Goal: Find contact information: Find contact information

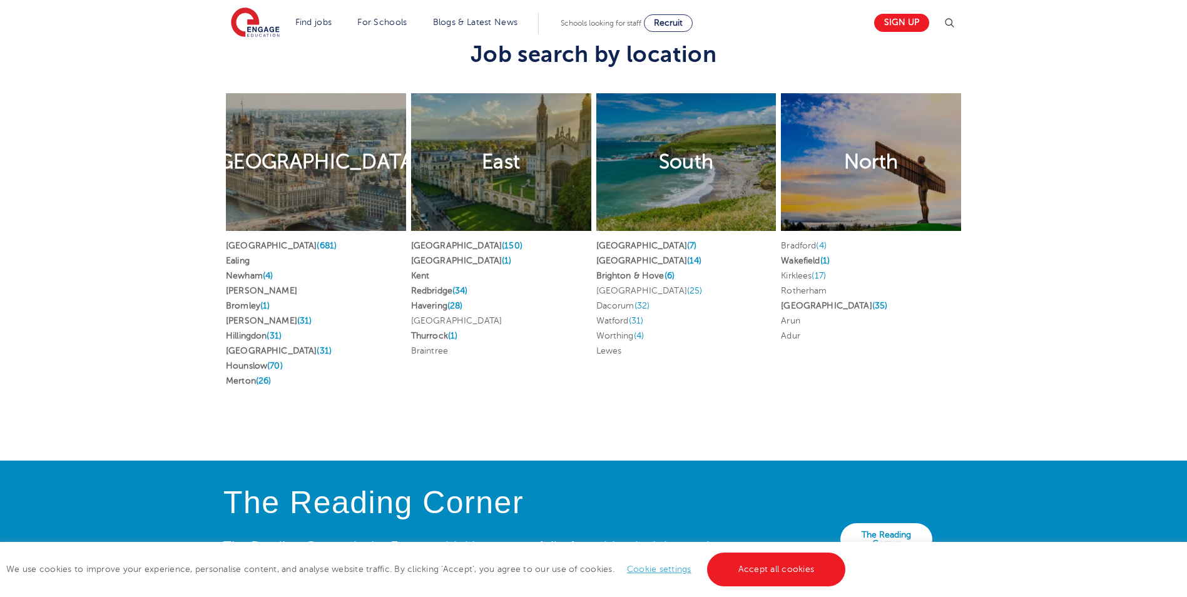
scroll to position [2287, 0]
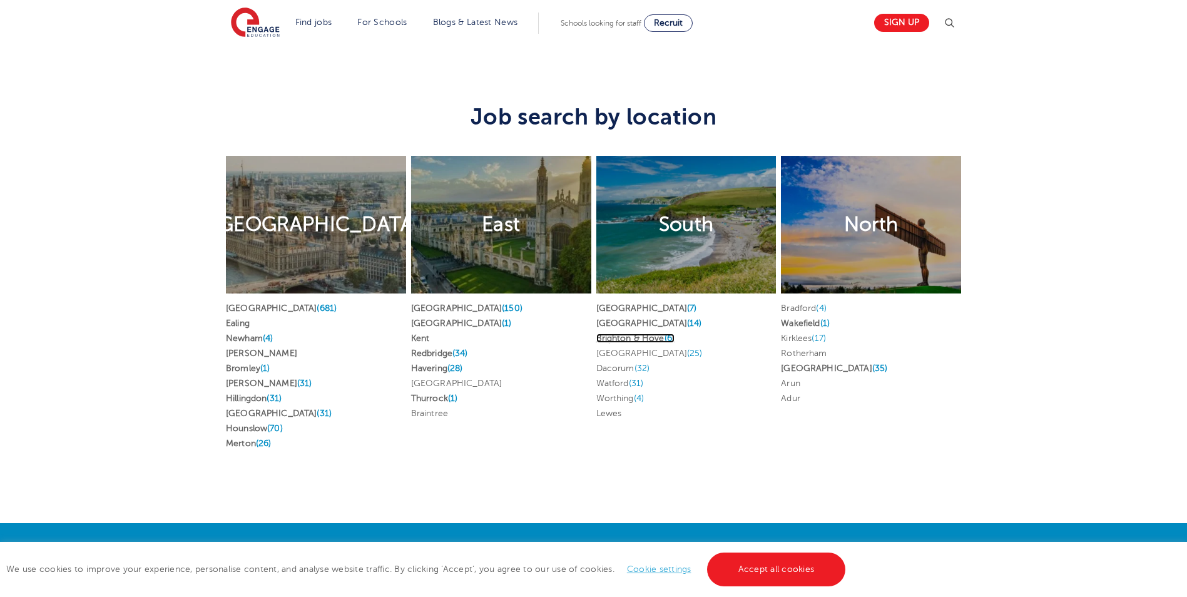
click at [633, 334] on link "Brighton & Hove (6)" at bounding box center [635, 338] width 79 height 9
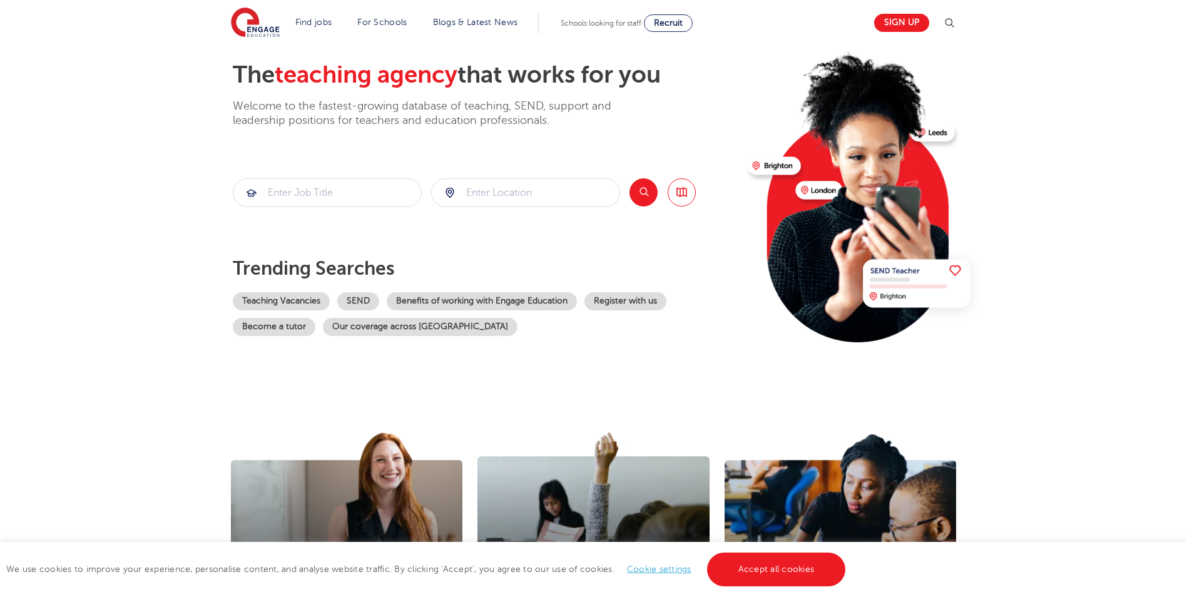
scroll to position [0, 0]
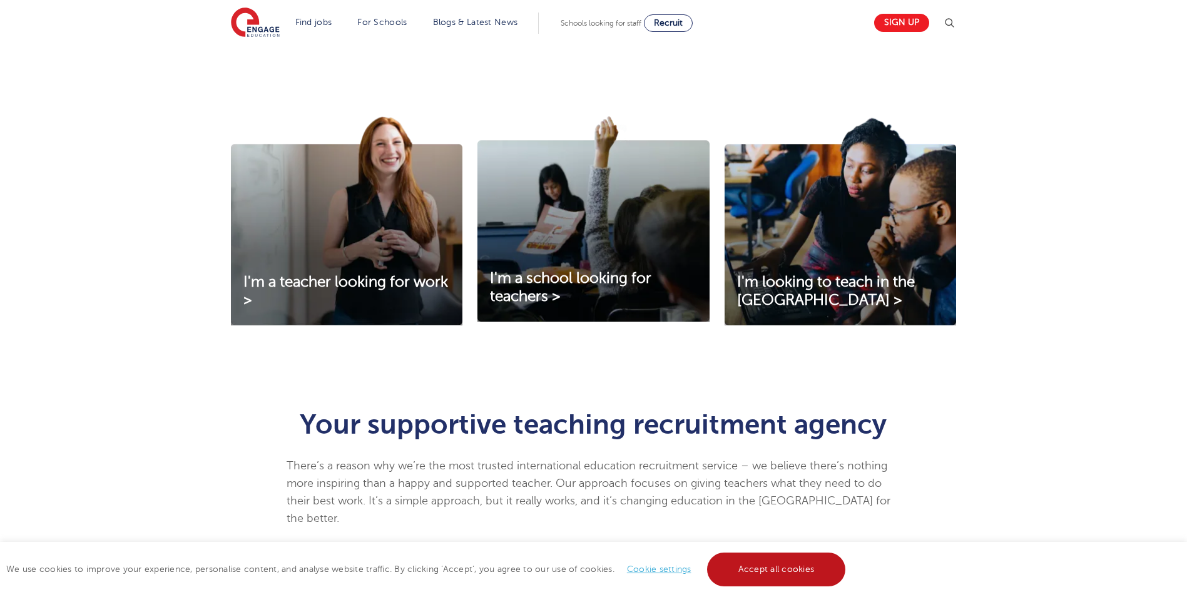
click at [783, 571] on link "Accept all cookies" at bounding box center [776, 570] width 139 height 34
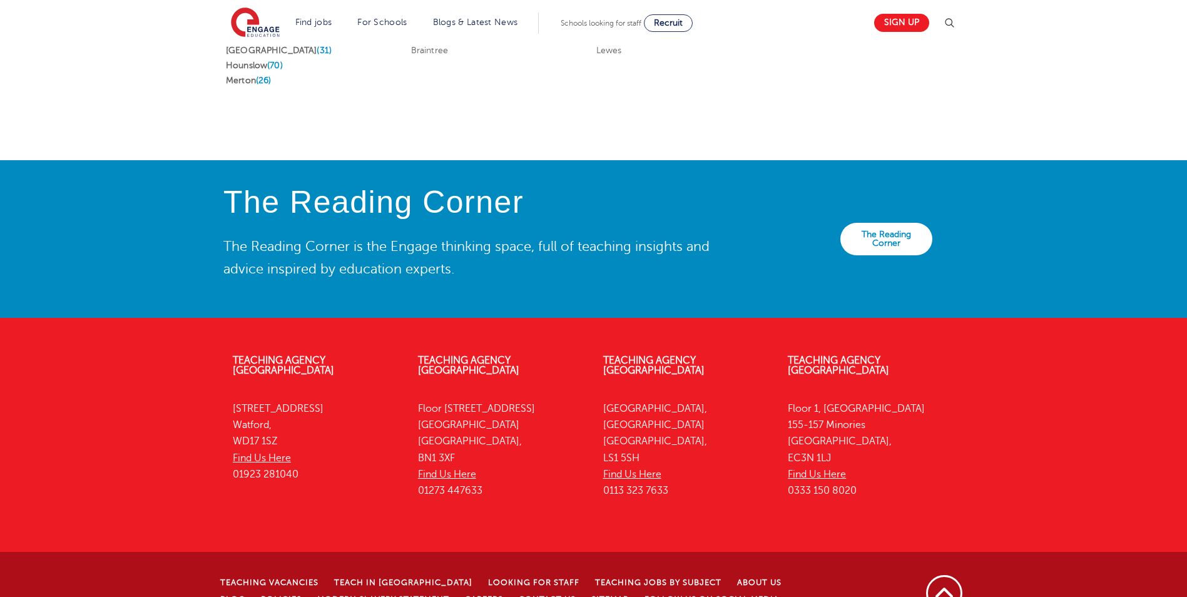
scroll to position [2663, 0]
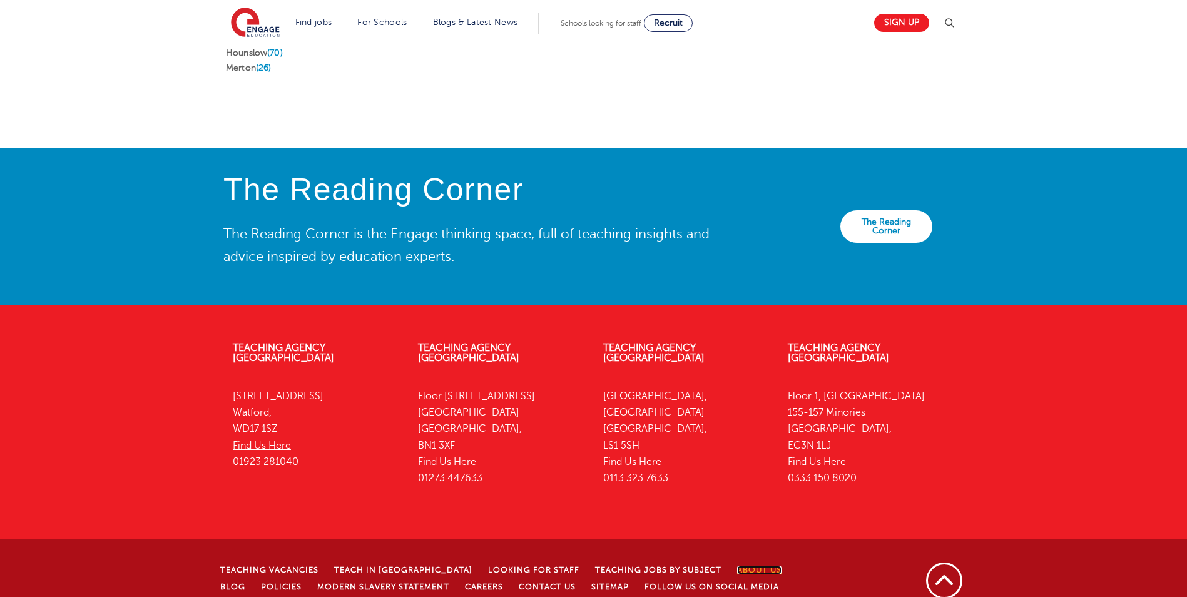
click at [737, 566] on link "About Us" at bounding box center [759, 570] width 44 height 9
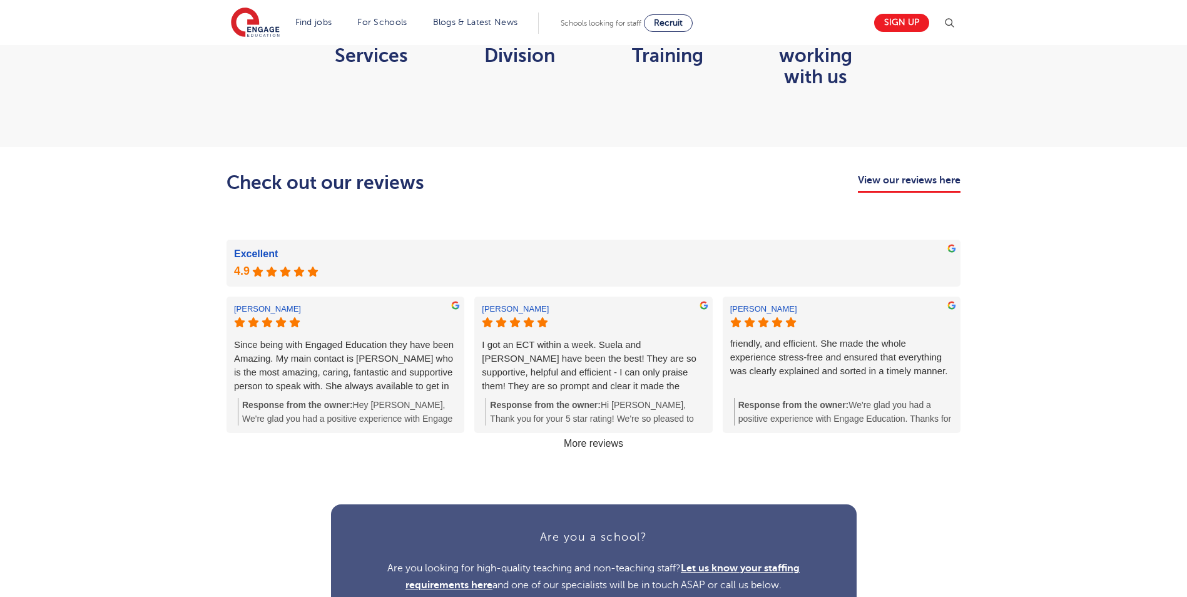
scroll to position [1252, 0]
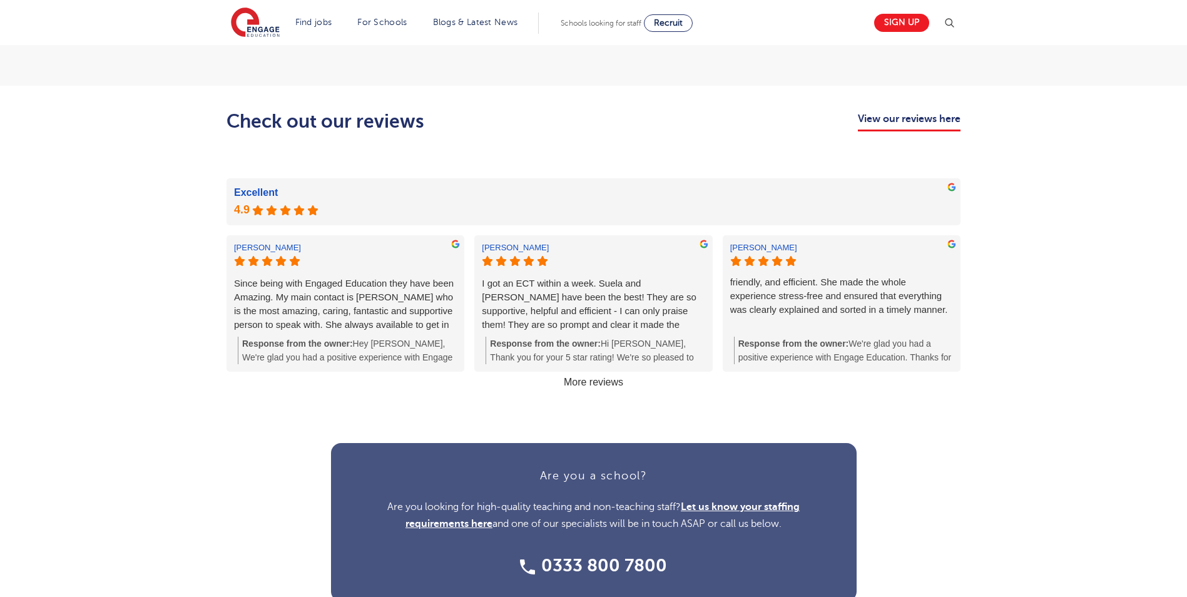
click at [616, 377] on link "More reviews" at bounding box center [593, 382] width 69 height 21
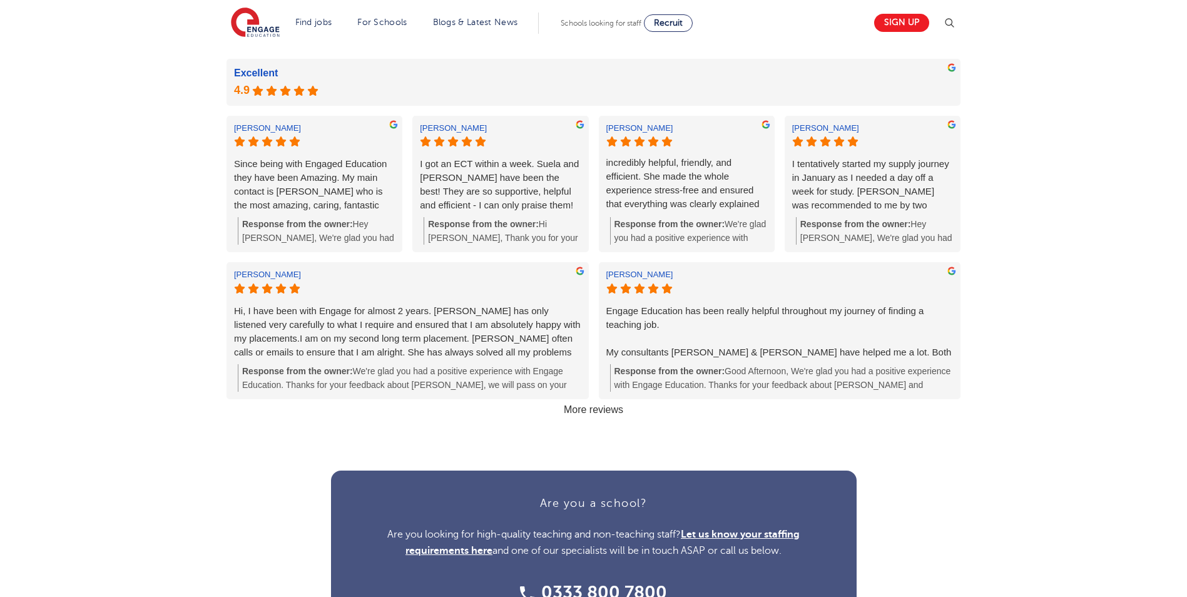
scroll to position [1377, 0]
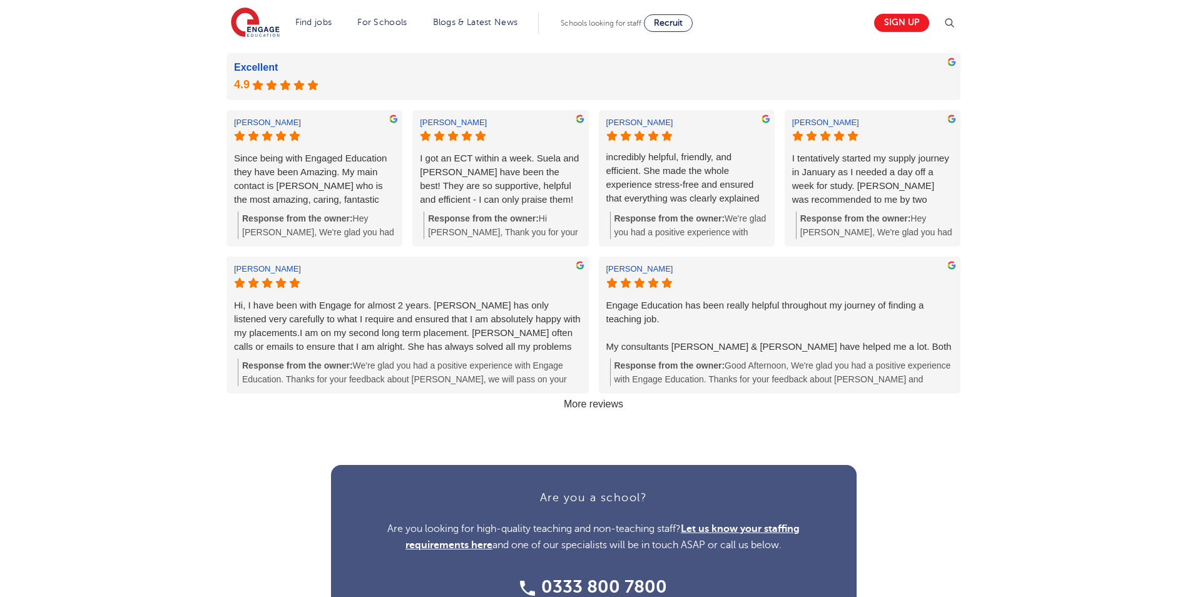
click at [615, 406] on link "More reviews" at bounding box center [593, 404] width 69 height 21
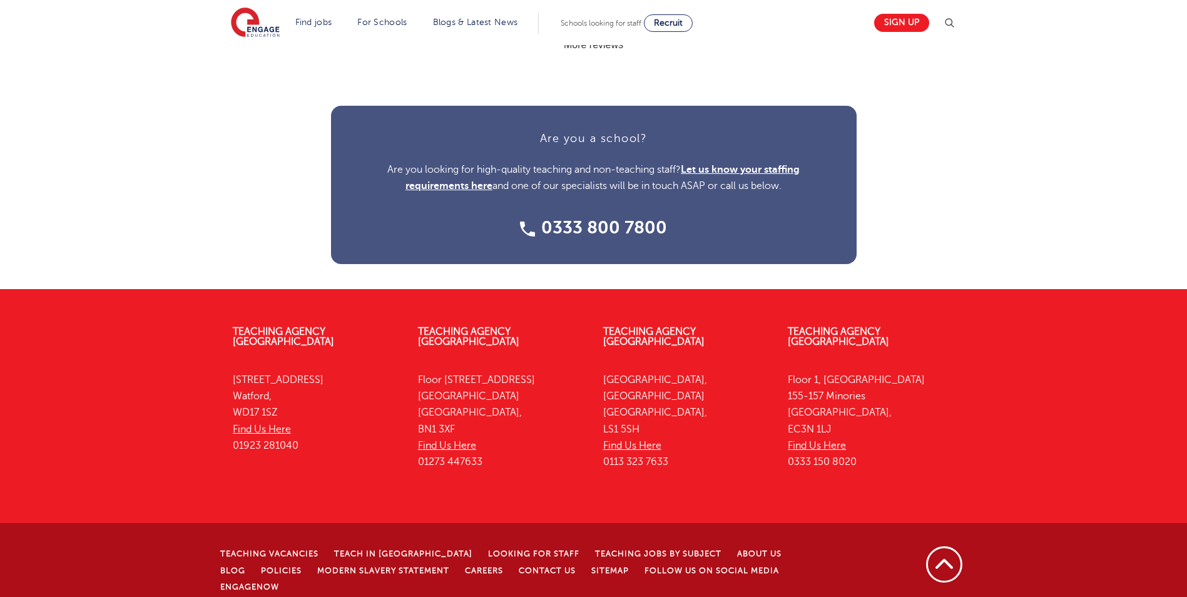
scroll to position [1884, 0]
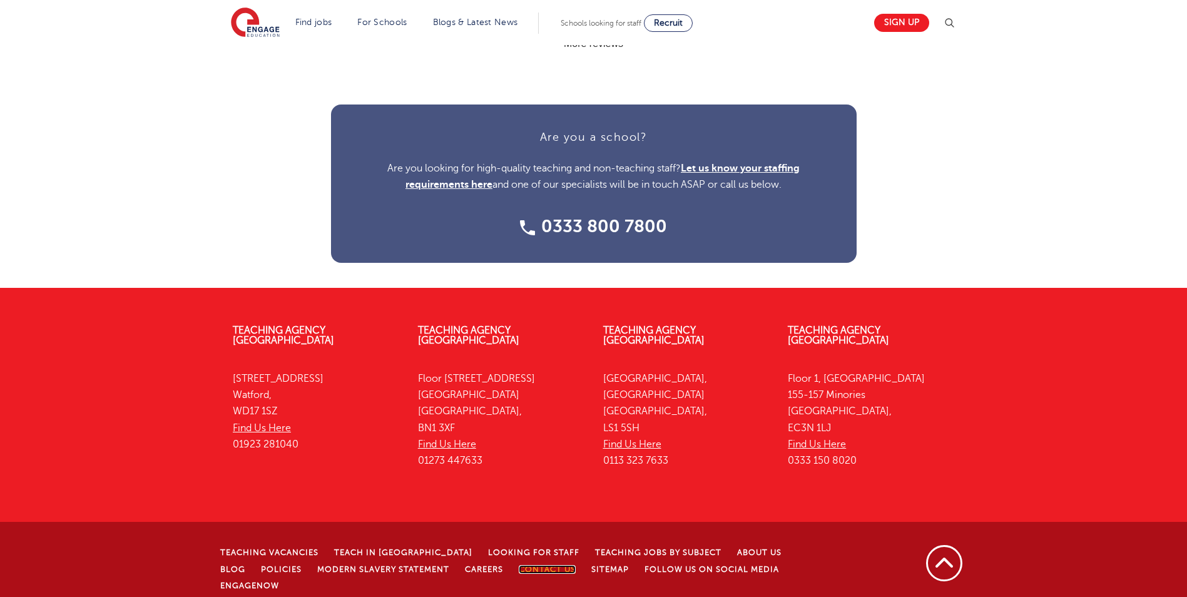
click at [519, 565] on link "Contact Us" at bounding box center [547, 569] width 57 height 9
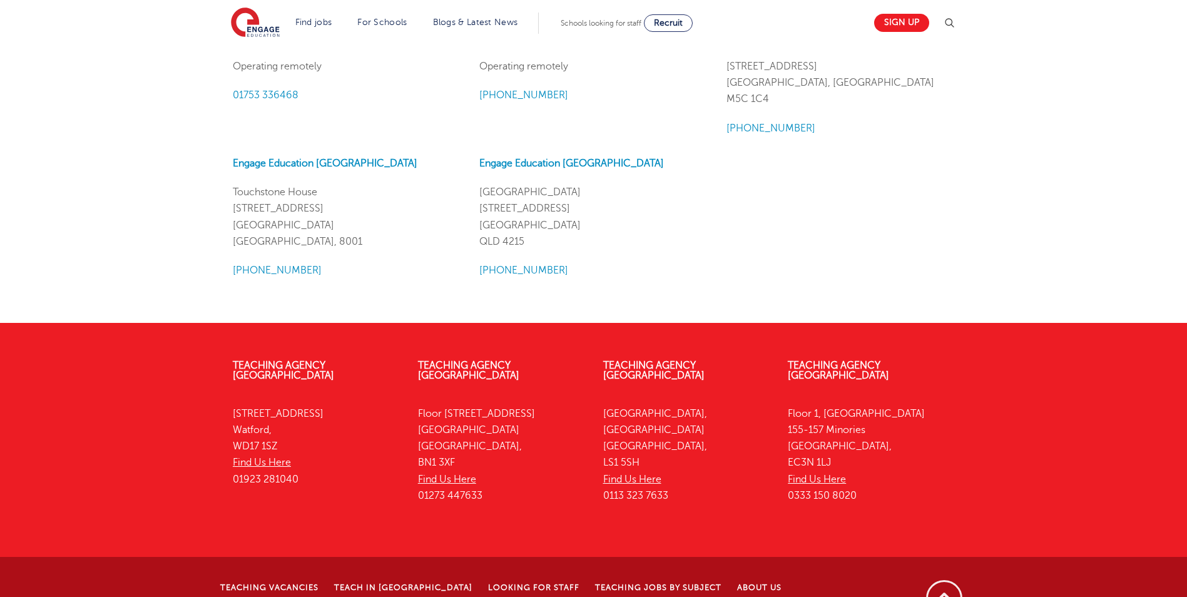
scroll to position [1521, 0]
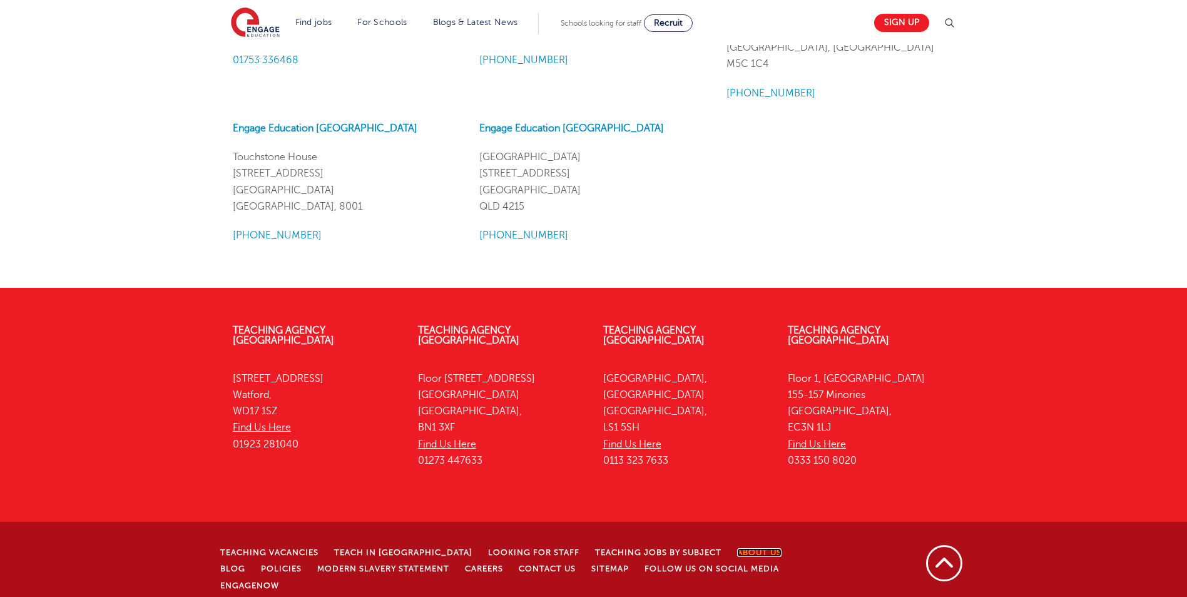
click at [737, 548] on link "About Us" at bounding box center [759, 552] width 44 height 9
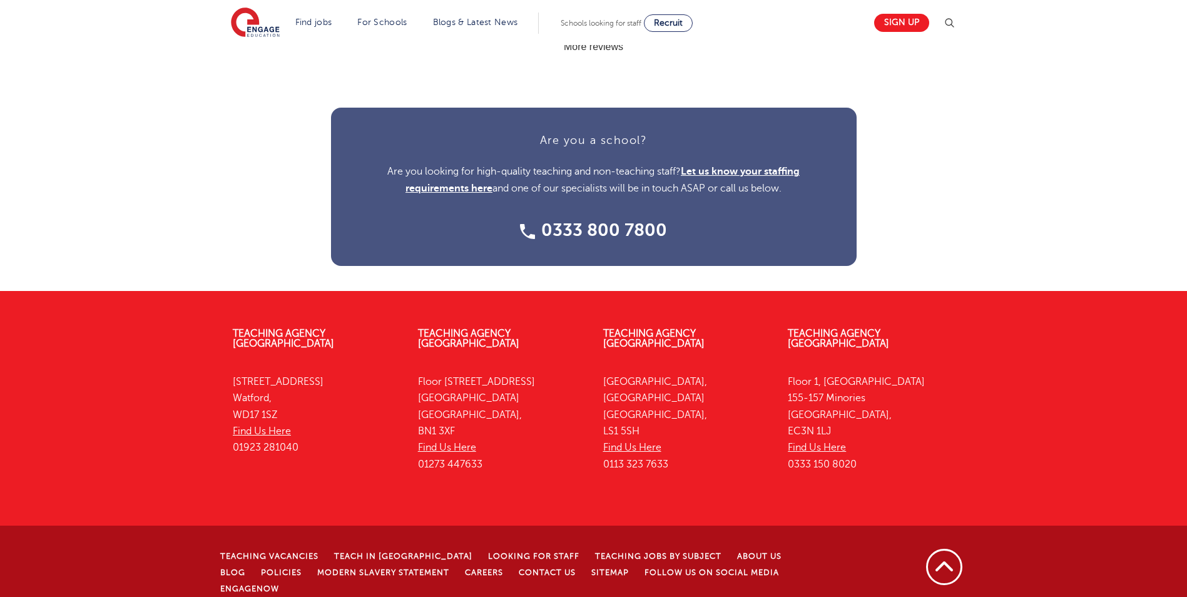
scroll to position [1591, 0]
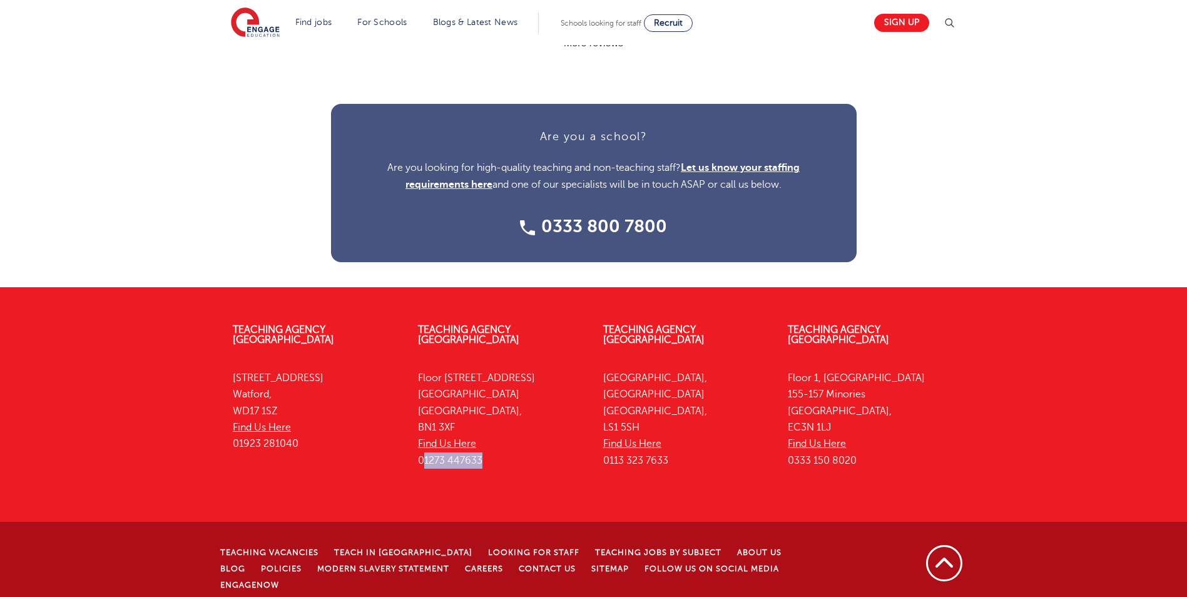
drag, startPoint x: 478, startPoint y: 449, endPoint x: 414, endPoint y: 447, distance: 64.5
click at [414, 447] on div "Teaching Agency Brighton Floor 4, 100 Queens Road Brighton Brighton, BN1 3XF Fi…" at bounding box center [501, 398] width 185 height 185
drag, startPoint x: 414, startPoint y: 447, endPoint x: 482, endPoint y: 452, distance: 68.4
click at [474, 452] on p "Floor 4, 100 Queens Road Brighton Brighton, BN1 3XF Find Us Here 01273 447633" at bounding box center [501, 419] width 166 height 99
click at [486, 452] on p "Floor 4, 100 Queens Road Brighton Brighton, BN1 3XF Find Us Here 01273 447633" at bounding box center [501, 419] width 166 height 99
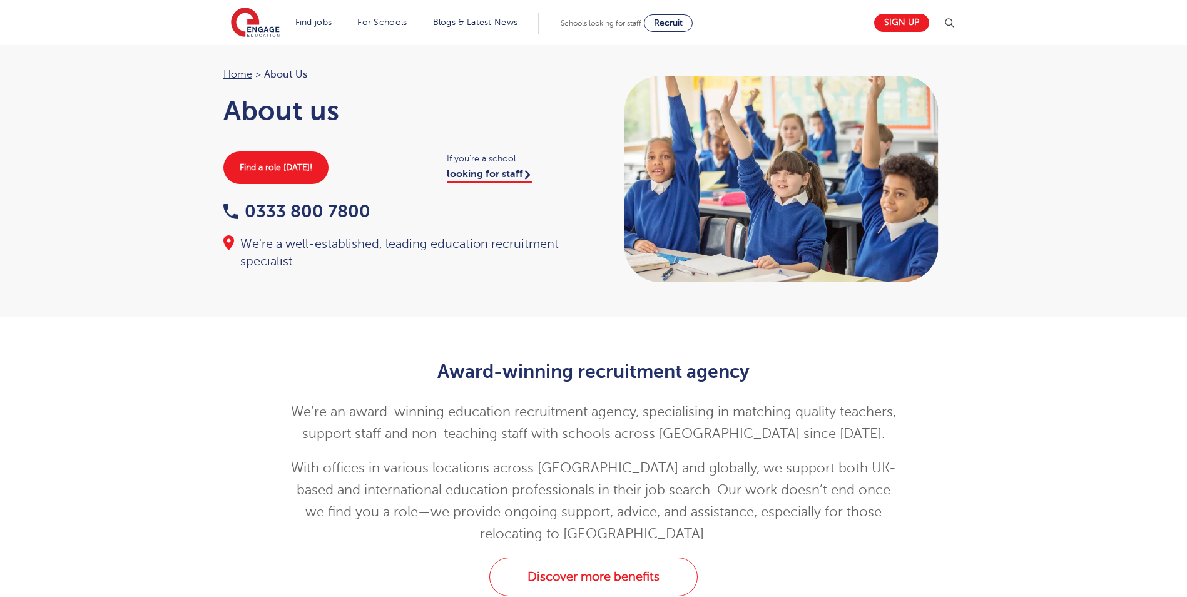
scroll to position [0, 0]
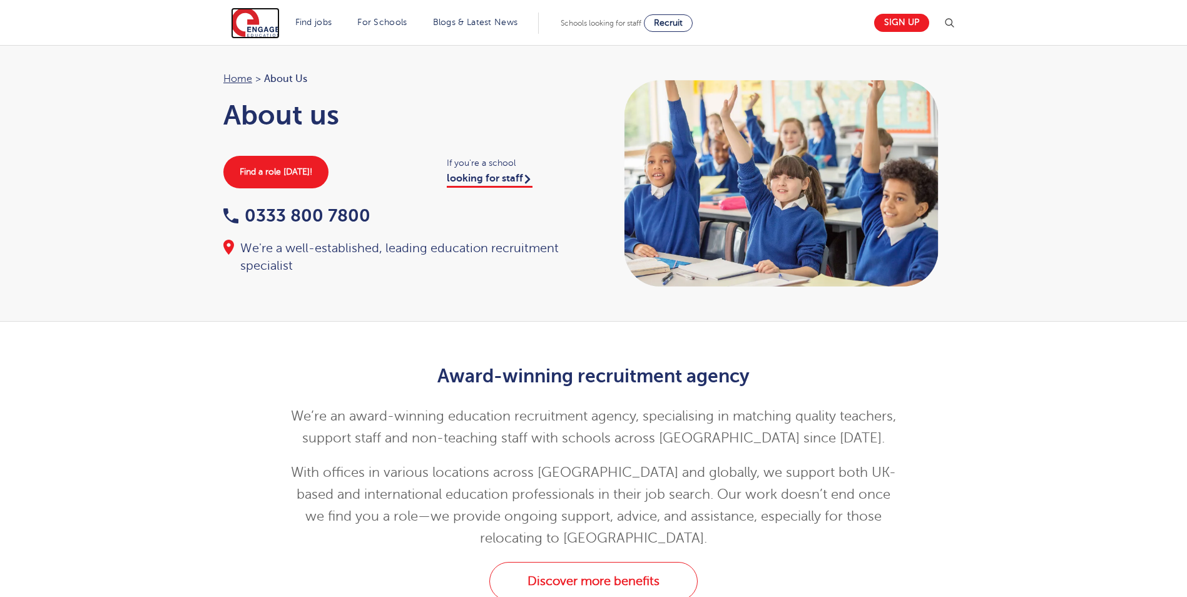
click at [246, 16] on img at bounding box center [255, 23] width 49 height 31
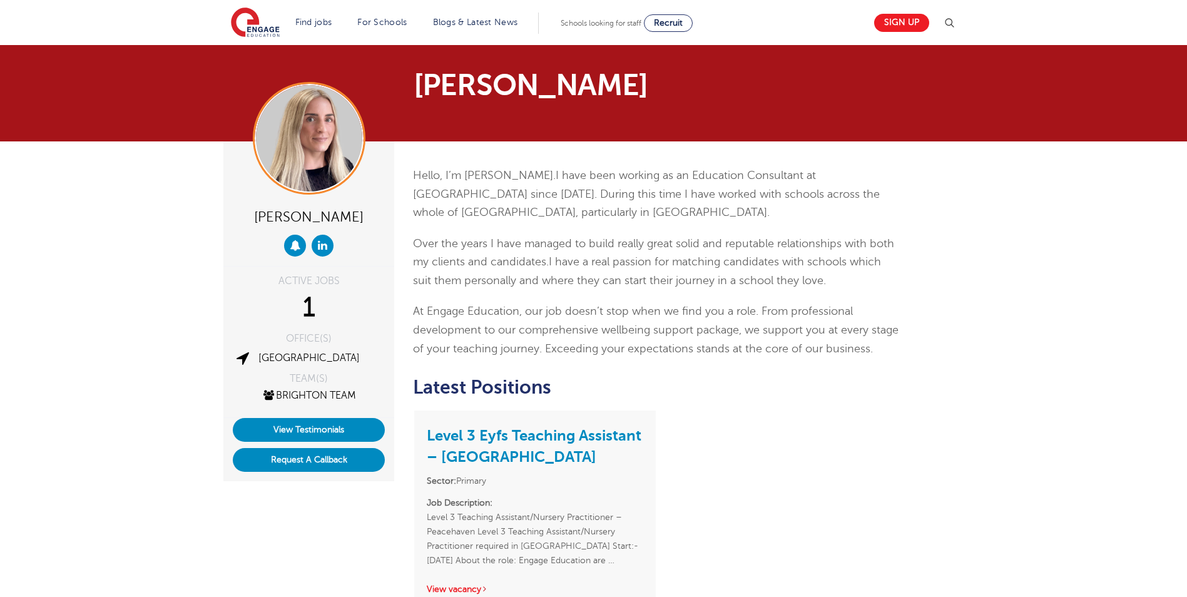
scroll to position [63, 0]
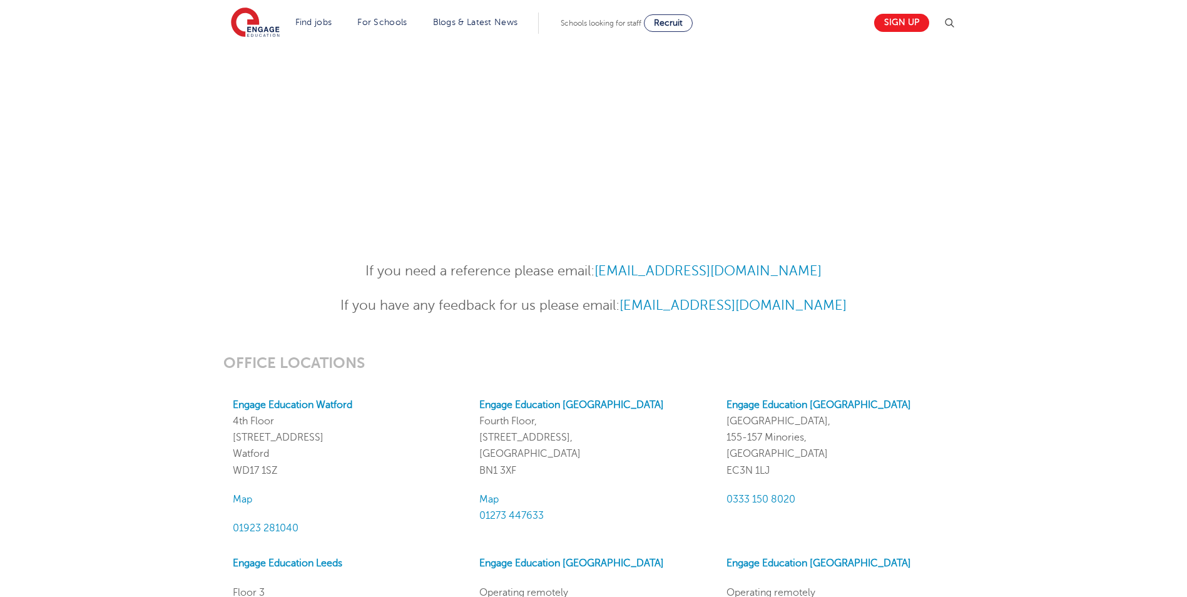
scroll to position [814, 0]
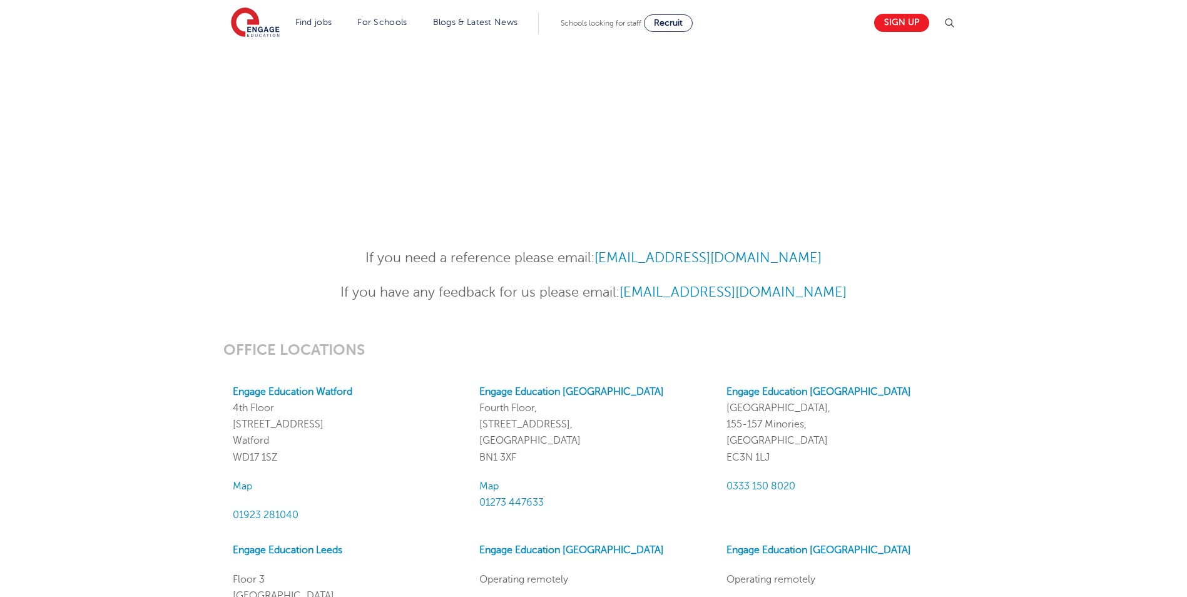
drag, startPoint x: 832, startPoint y: 254, endPoint x: 606, endPoint y: 235, distance: 226.7
click at [606, 235] on div "If you need a reference please email: [EMAIL_ADDRESS][DOMAIN_NAME] If you have …" at bounding box center [593, 269] width 1187 height 94
